Goal: Book appointment/travel/reservation

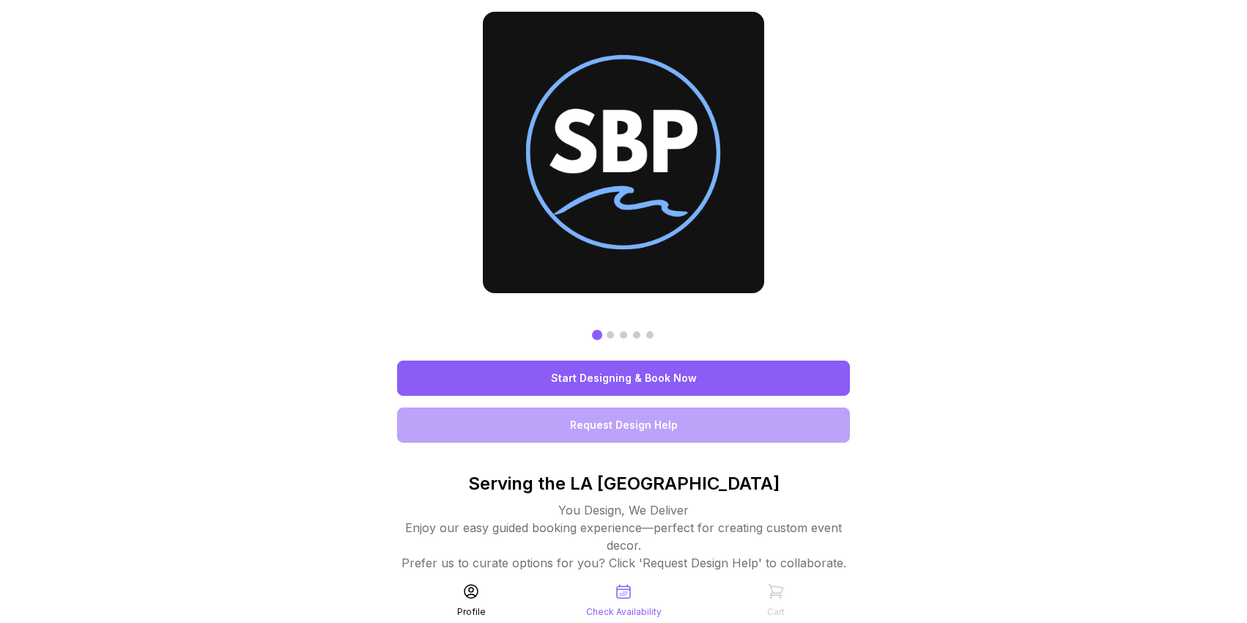
click at [665, 379] on link "Start Designing & Book Now" at bounding box center [623, 378] width 453 height 35
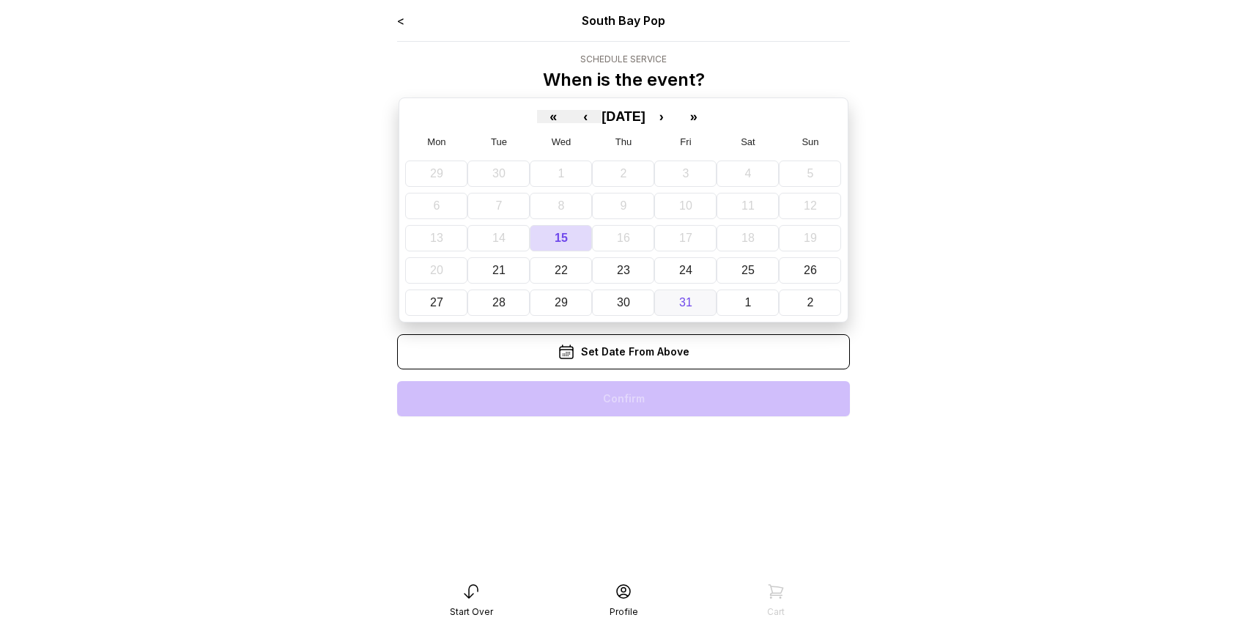
click at [659, 300] on button "31" at bounding box center [685, 302] width 62 height 26
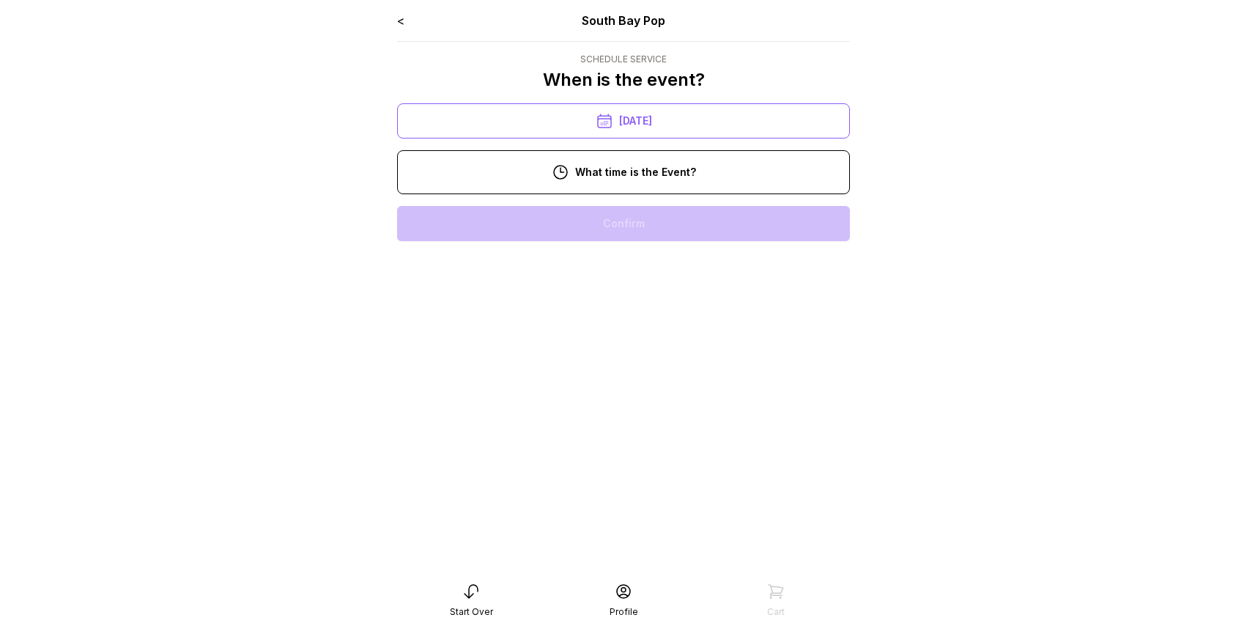
click at [627, 228] on div "10:00 am" at bounding box center [623, 223] width 429 height 35
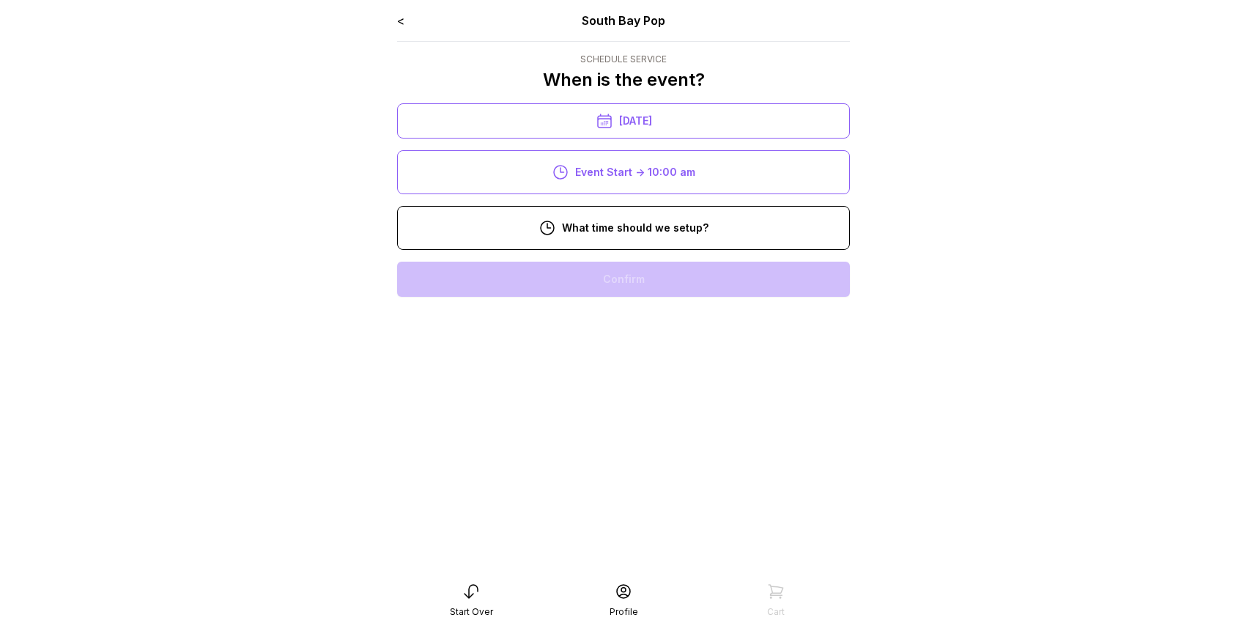
click at [618, 283] on div "8:00 am" at bounding box center [623, 279] width 429 height 35
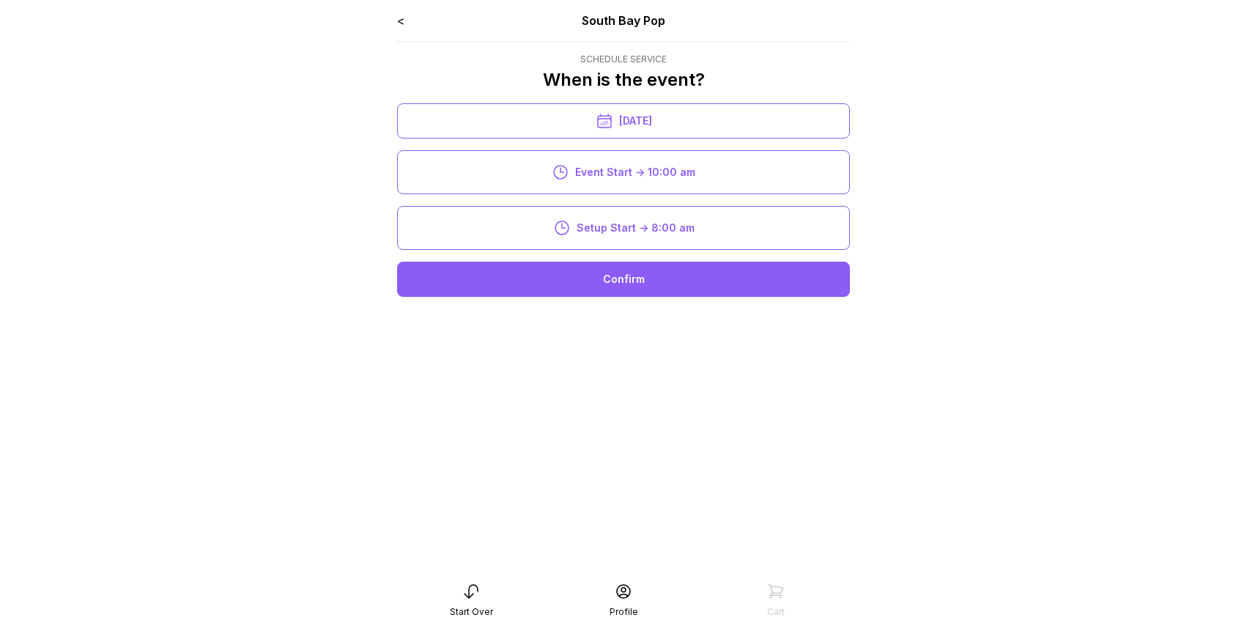
click at [618, 278] on div "Confirm" at bounding box center [623, 279] width 453 height 35
